Goal: Book appointment/travel/reservation

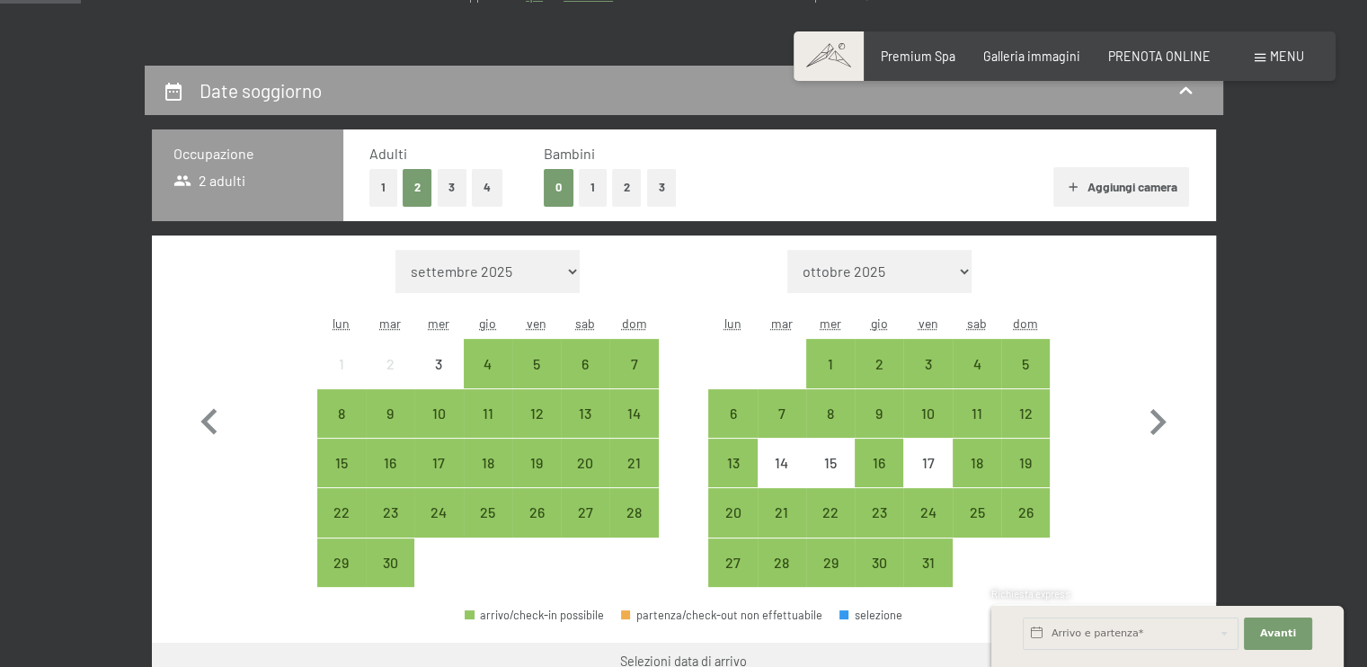
scroll to position [359, 0]
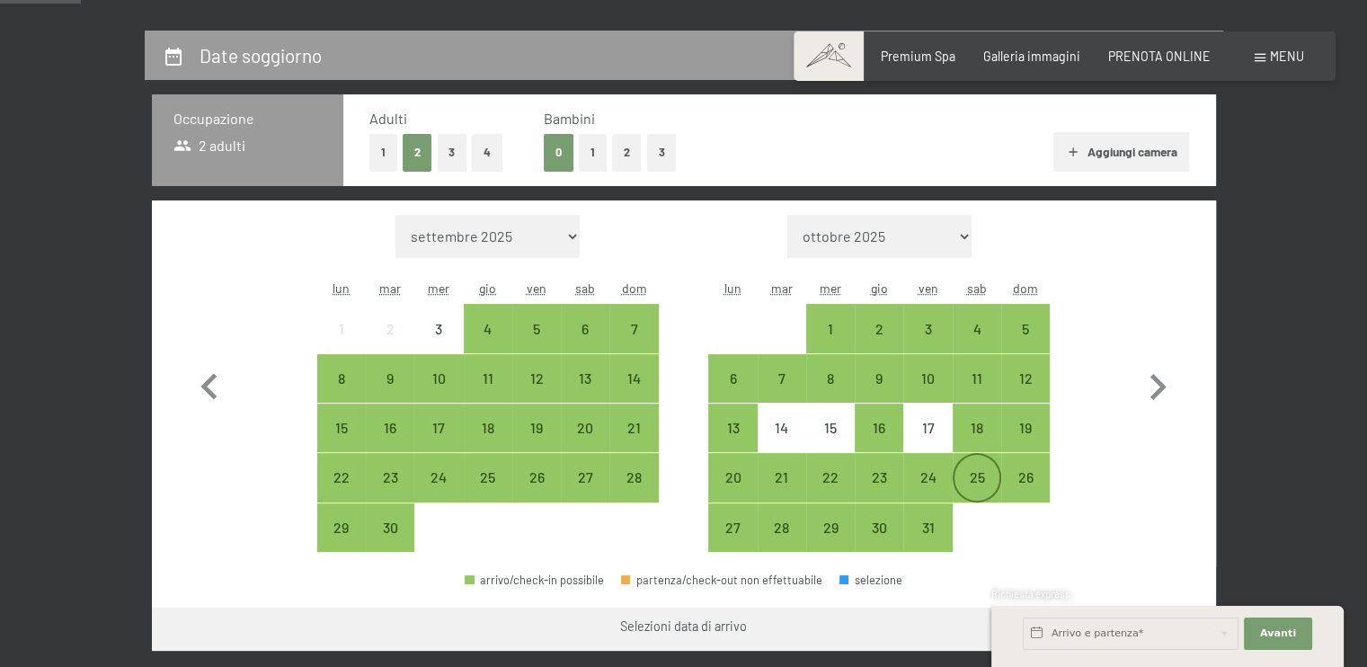
click at [977, 474] on div "25" at bounding box center [976, 492] width 45 height 45
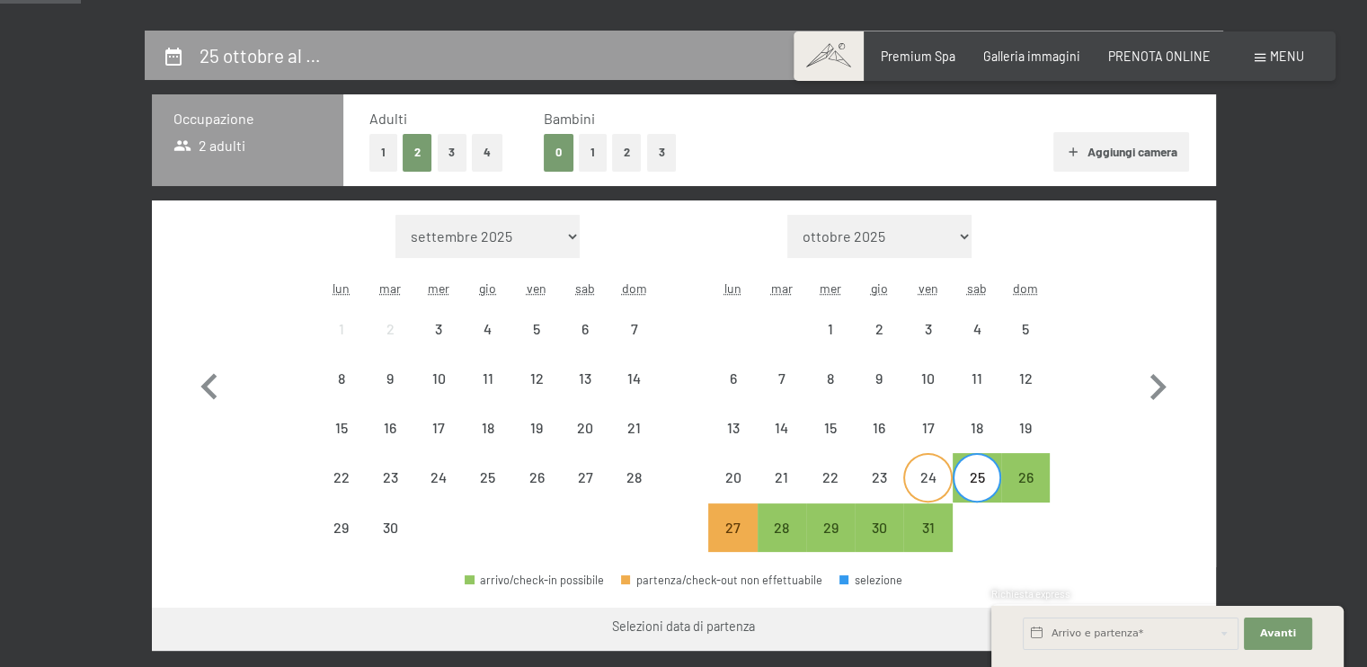
click at [935, 470] on div "24" at bounding box center [927, 492] width 45 height 45
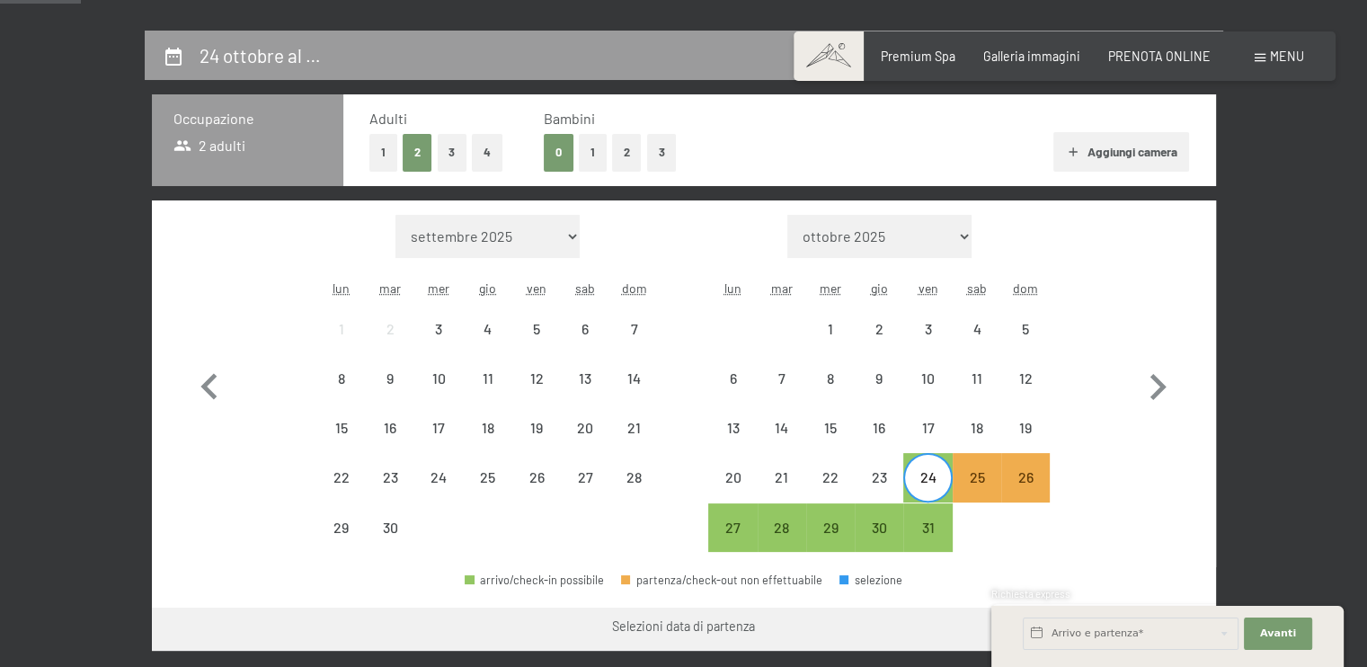
click at [935, 470] on div "24" at bounding box center [927, 492] width 45 height 45
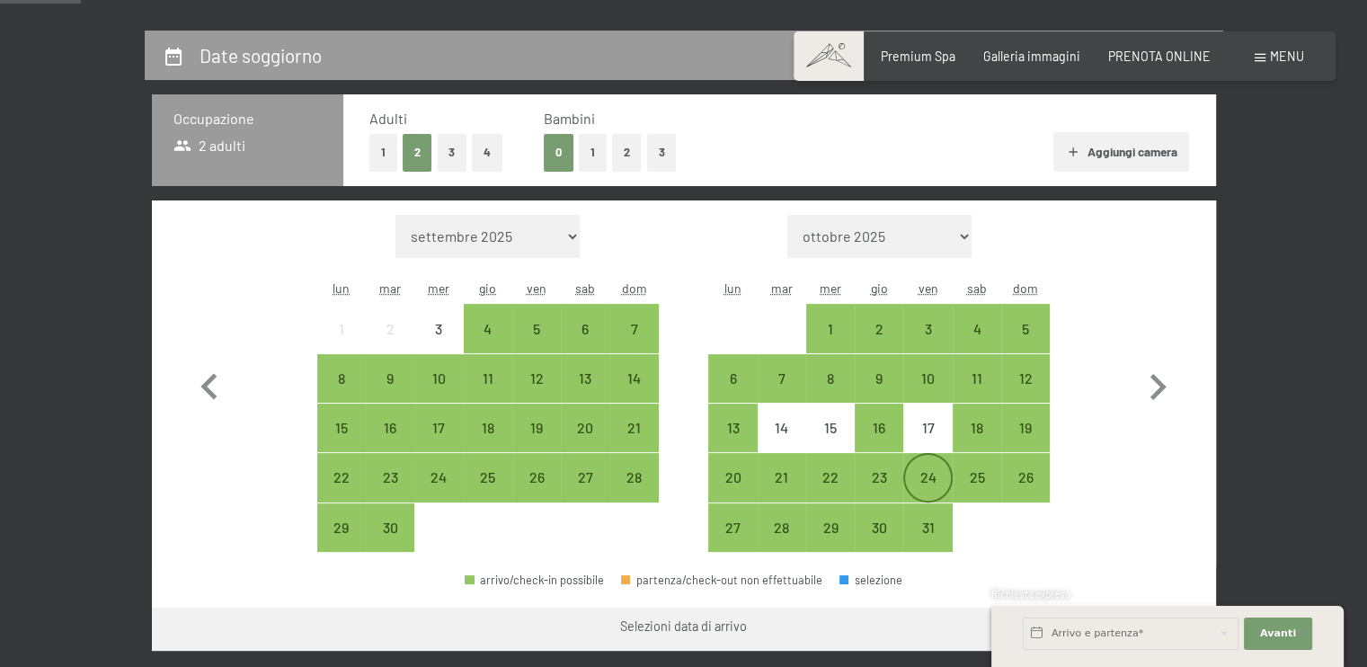
click at [930, 473] on div "24" at bounding box center [927, 492] width 45 height 45
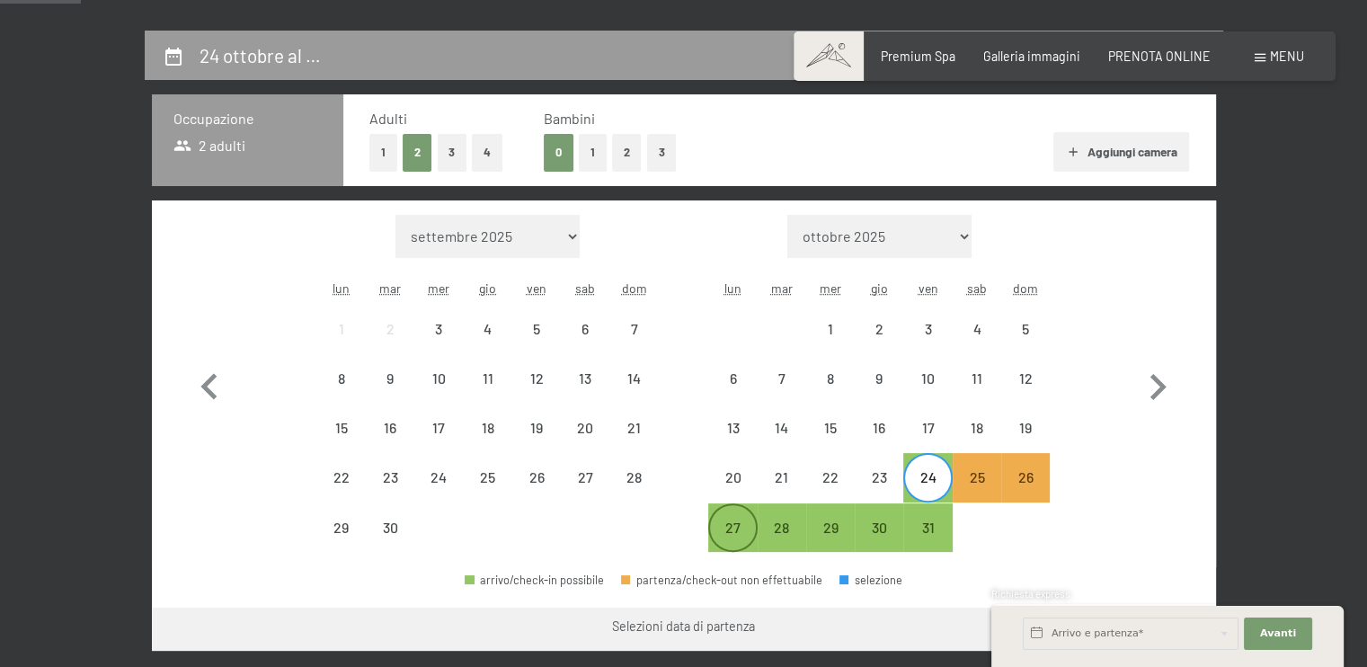
click at [740, 518] on div "27" at bounding box center [732, 527] width 45 height 45
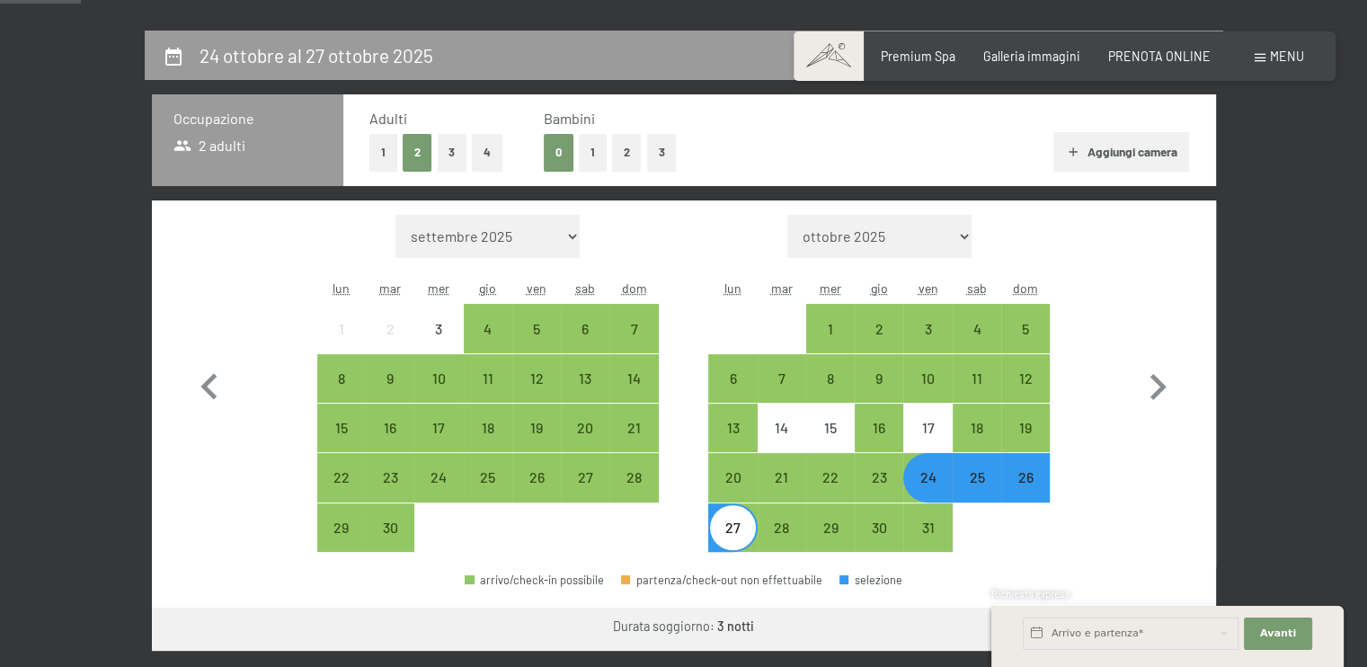
click at [934, 484] on div "24" at bounding box center [927, 492] width 45 height 45
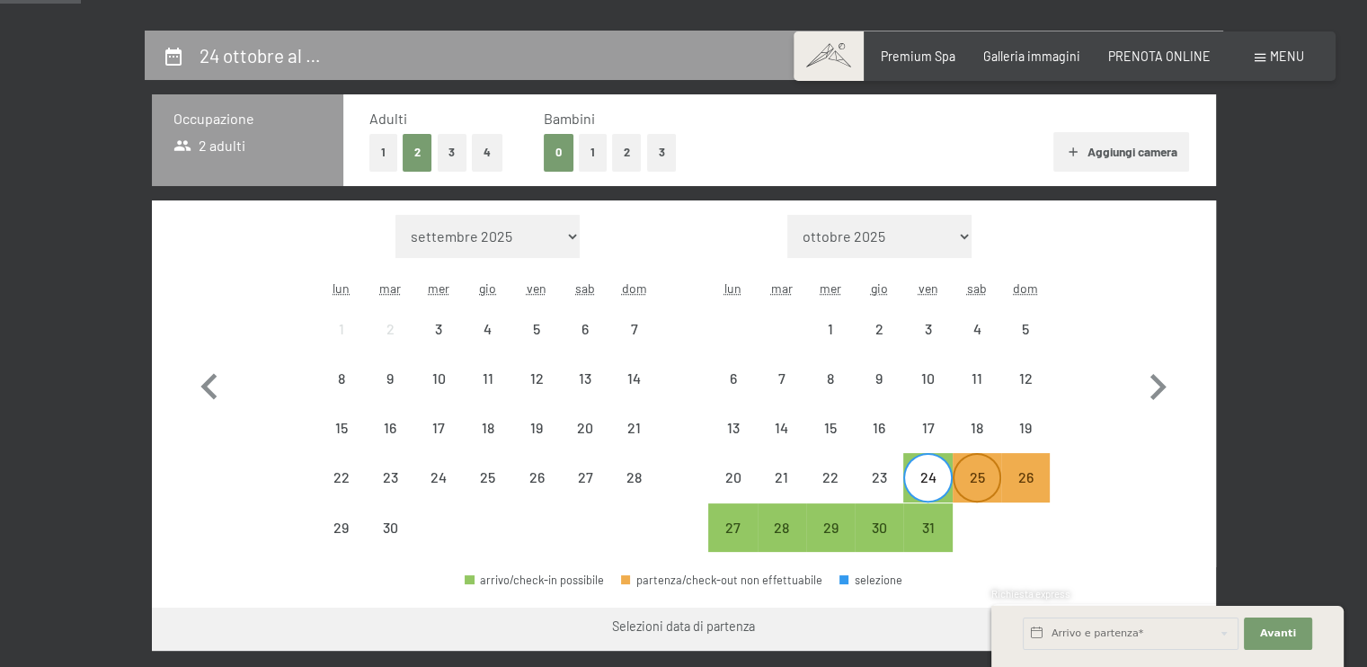
click at [972, 465] on div "25" at bounding box center [976, 477] width 45 height 45
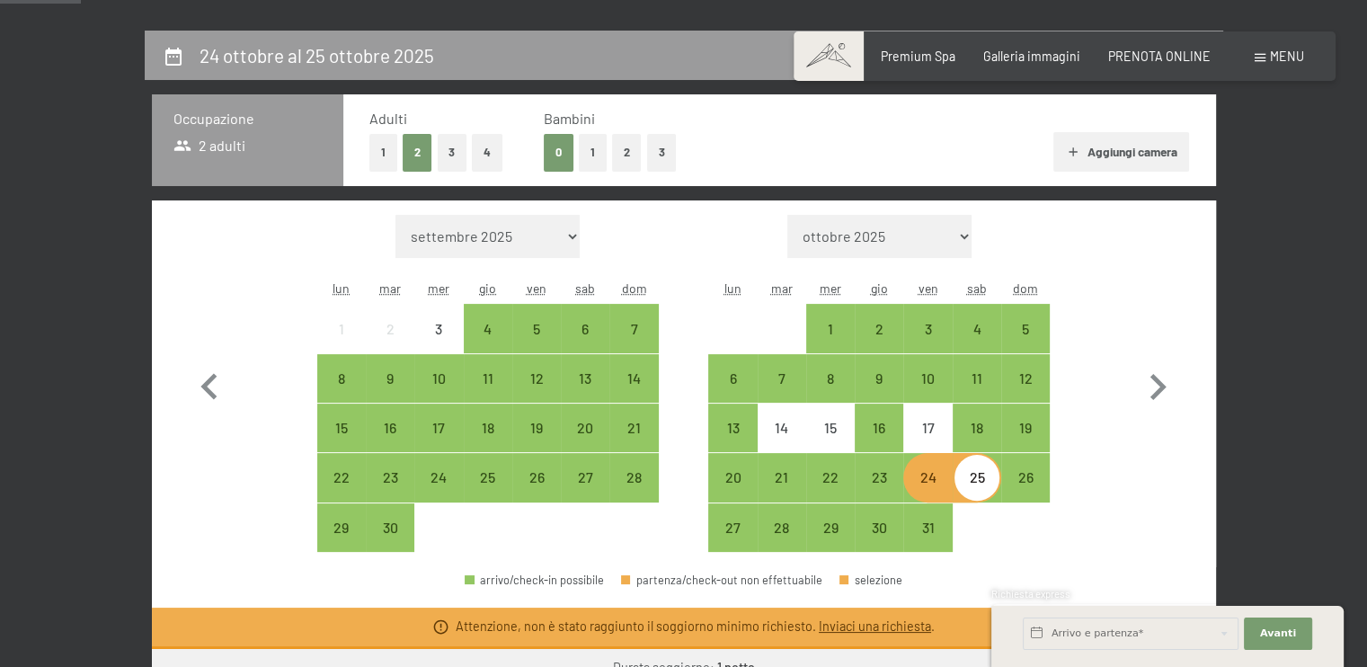
click at [931, 482] on div "24" at bounding box center [927, 492] width 45 height 45
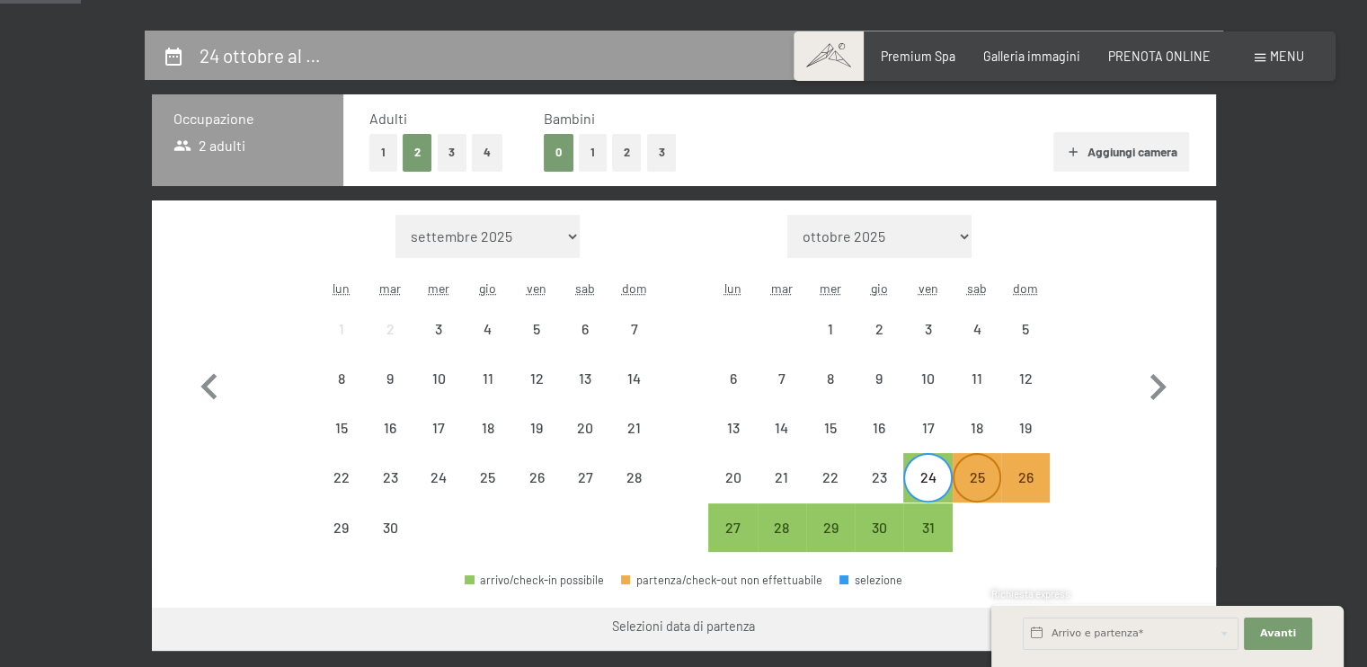
click at [978, 477] on div "25" at bounding box center [976, 492] width 45 height 45
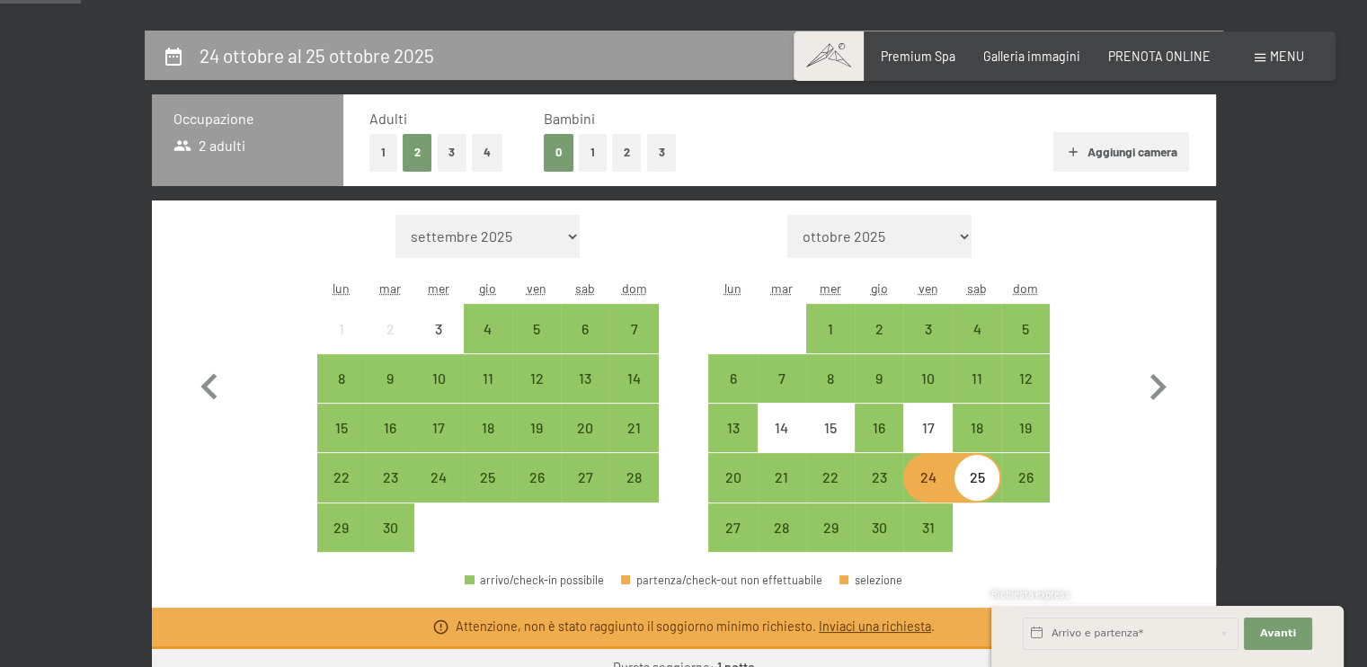
click at [978, 477] on div "25" at bounding box center [976, 492] width 45 height 45
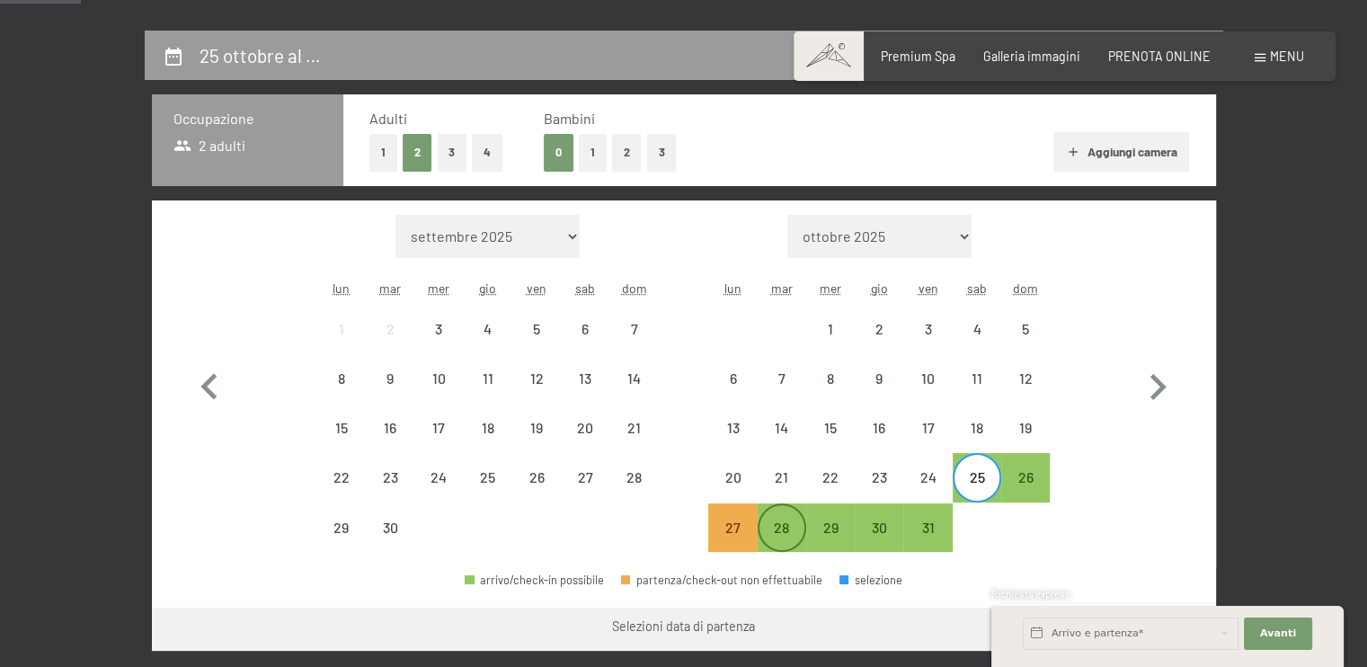
click at [787, 517] on div "28" at bounding box center [781, 527] width 45 height 45
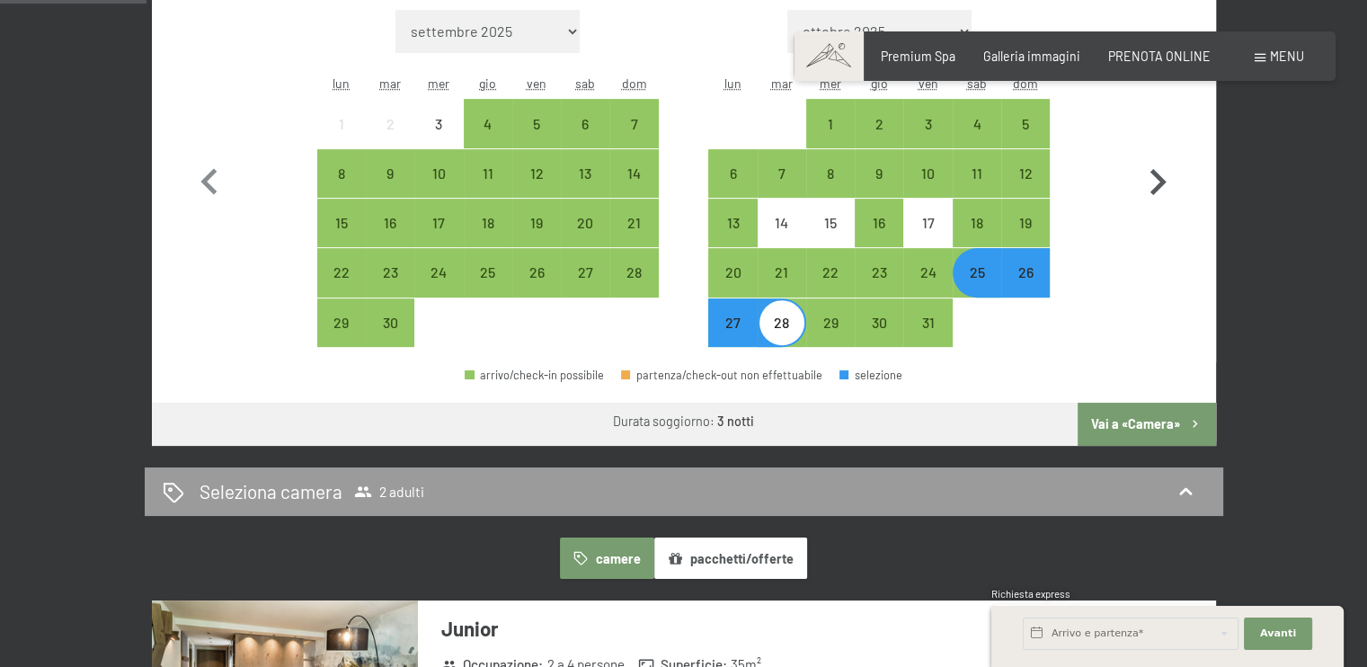
scroll to position [598, 0]
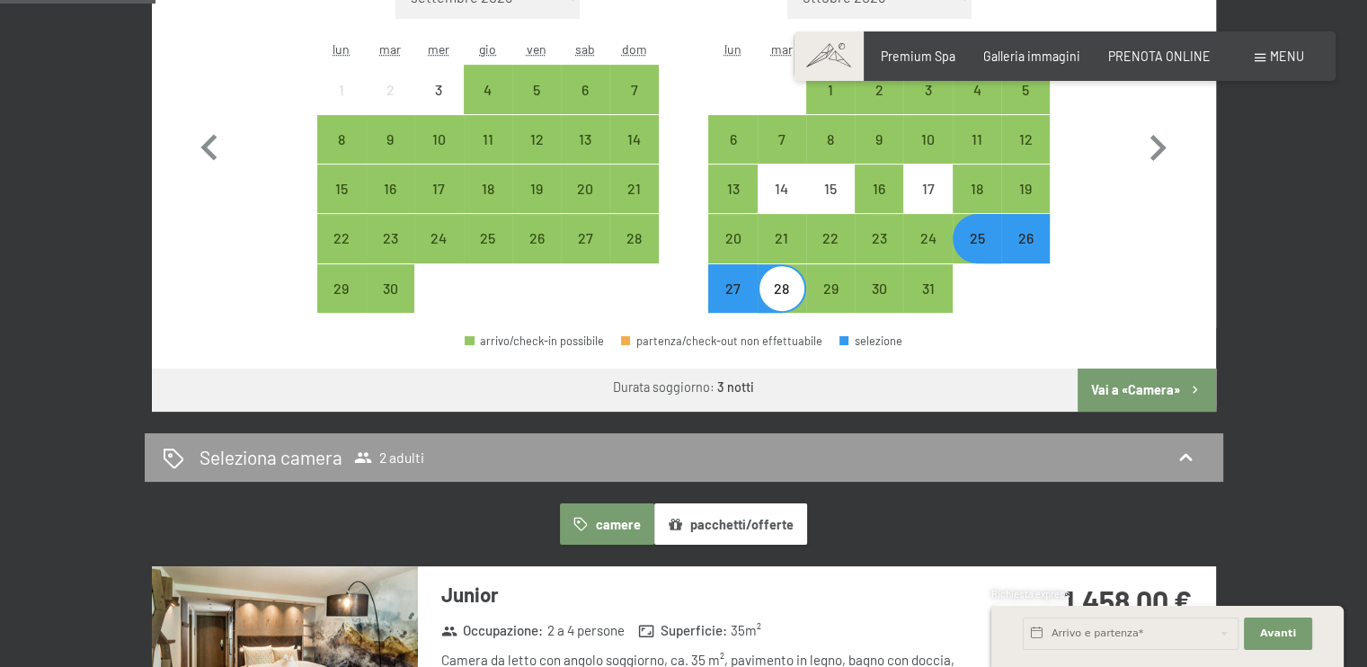
click at [1160, 391] on button "Vai a «Camera»" at bounding box center [1145, 389] width 137 height 43
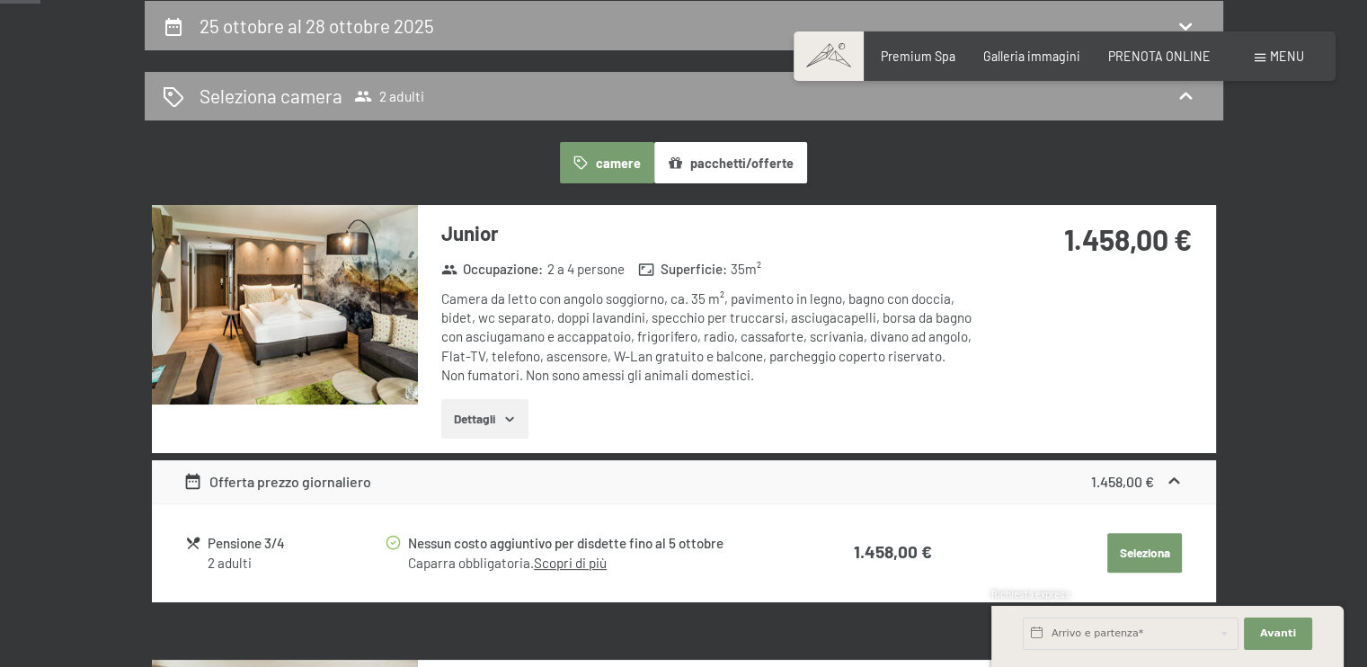
scroll to position [0, 0]
